Goal: Task Accomplishment & Management: Complete application form

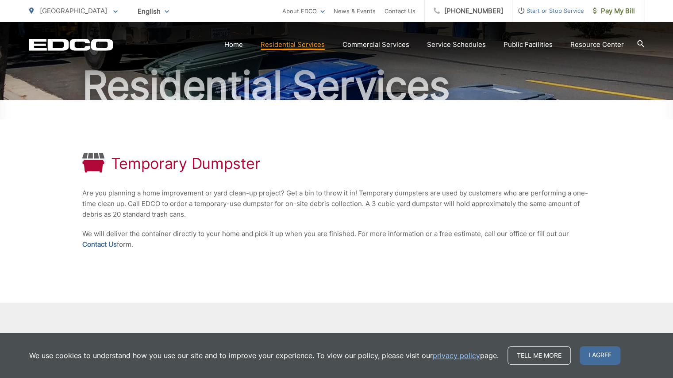
scroll to position [136, 0]
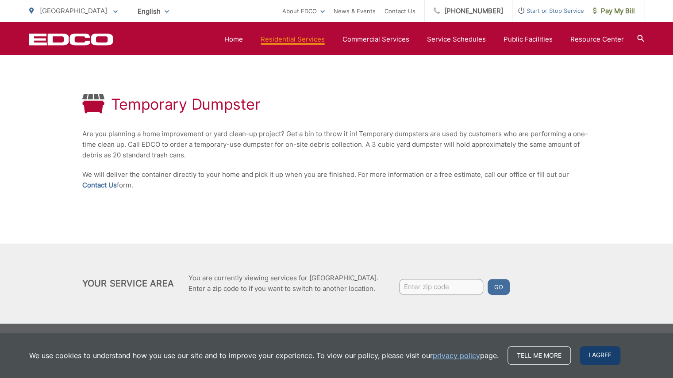
click at [599, 351] on span "I agree" at bounding box center [600, 356] width 41 height 19
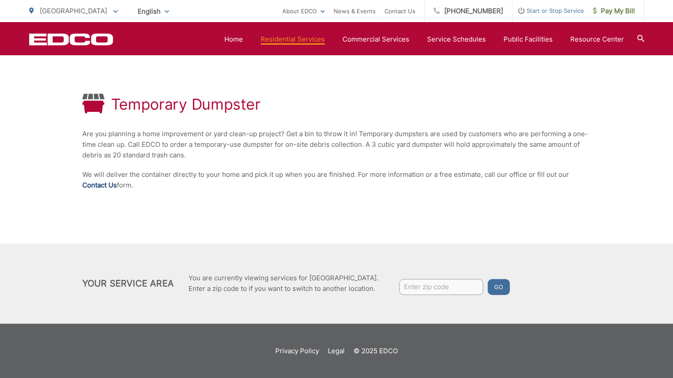
click at [108, 185] on link "Contact Us" at bounding box center [99, 185] width 35 height 11
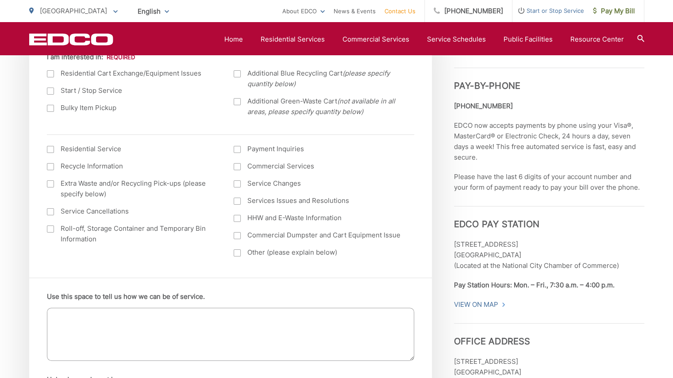
scroll to position [346, 0]
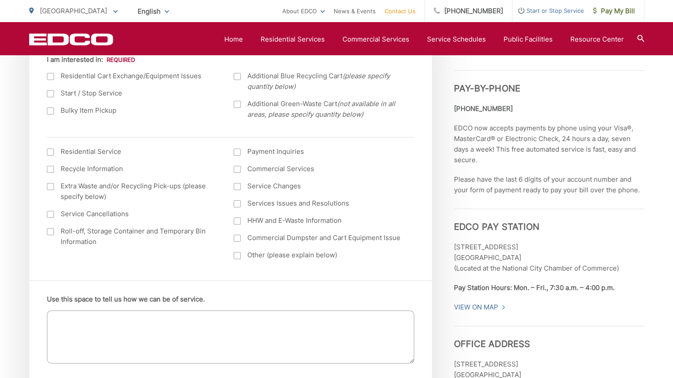
click at [409, 7] on link "Contact Us" at bounding box center [400, 11] width 31 height 11
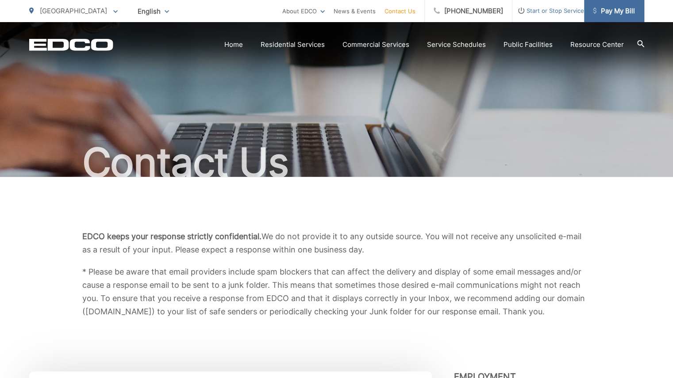
click at [617, 15] on span "Pay My Bill" at bounding box center [614, 11] width 42 height 11
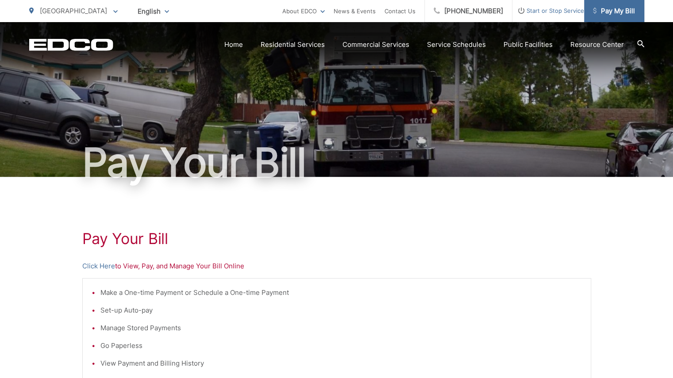
click at [611, 10] on span "Pay My Bill" at bounding box center [614, 11] width 42 height 11
click at [558, 10] on span "Start or Stop Service" at bounding box center [549, 10] width 72 height 11
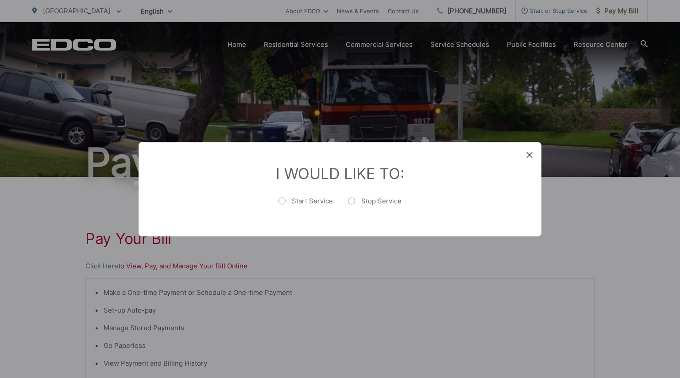
click at [360, 200] on label "Stop Service" at bounding box center [375, 206] width 54 height 18
radio input "true"
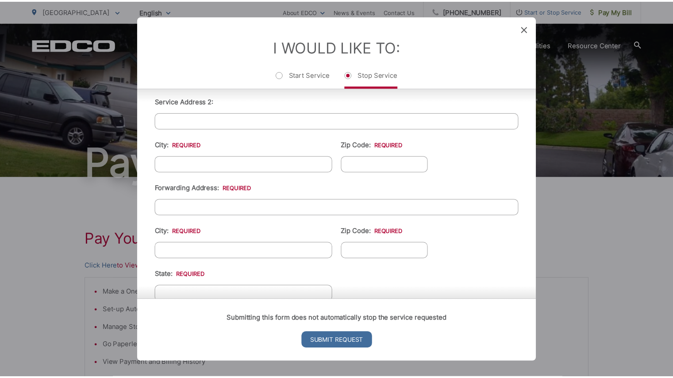
scroll to position [267, 0]
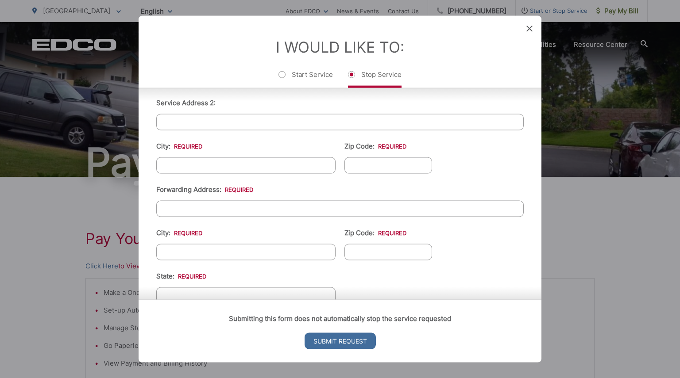
click at [525, 28] on div "I Would Like To: Start Service Stop Service" at bounding box center [340, 51] width 403 height 72
click at [525, 29] on div "I Would Like To: Start Service Stop Service" at bounding box center [340, 51] width 403 height 72
click at [528, 28] on icon at bounding box center [529, 28] width 6 height 6
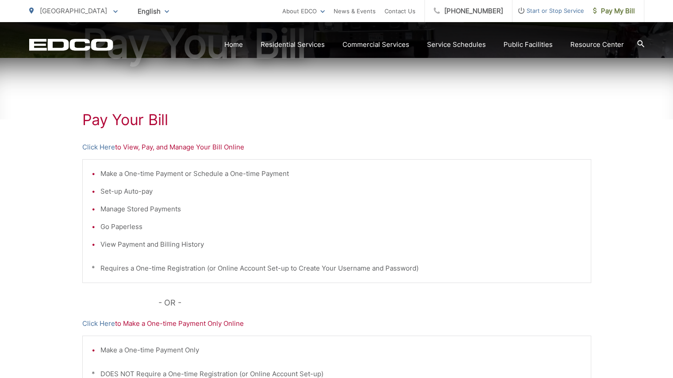
scroll to position [118, 0]
click at [111, 147] on link "Click Here" at bounding box center [98, 148] width 33 height 11
